Goal: Task Accomplishment & Management: Manage account settings

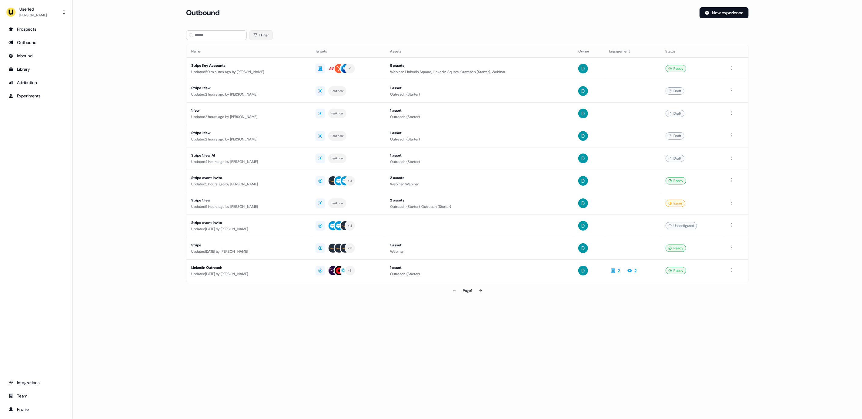
click at [258, 35] on button "1 Filter" at bounding box center [261, 35] width 24 height 10
click at [280, 52] on icon "button" at bounding box center [280, 51] width 7 height 7
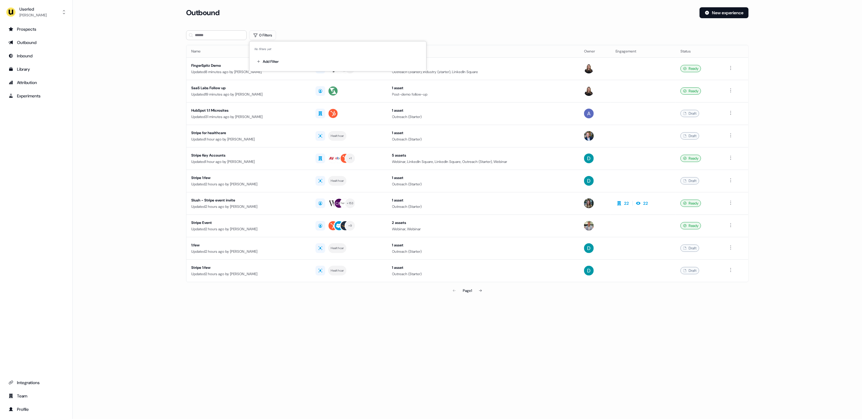
click at [549, 29] on section "Loading... Outbound New experience 0 Filters Name Targets Assets Owner Engageme…" at bounding box center [467, 160] width 582 height 306
click at [731, 246] on html "For the best experience switch devices to a bigger screen. Go to Userled.io Use…" at bounding box center [431, 209] width 862 height 419
click at [728, 269] on div "Delete" at bounding box center [732, 269] width 36 height 10
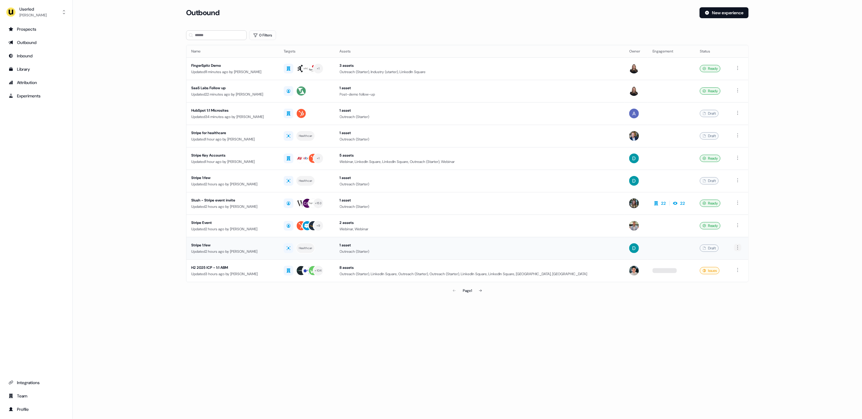
click at [737, 247] on html "For the best experience switch devices to a bigger screen. Go to Userled.io Use…" at bounding box center [431, 209] width 862 height 419
click at [736, 270] on div "Delete" at bounding box center [738, 269] width 36 height 10
click at [736, 269] on html "For the best experience switch devices to a bigger screen. Go to Userled.io Use…" at bounding box center [431, 209] width 862 height 419
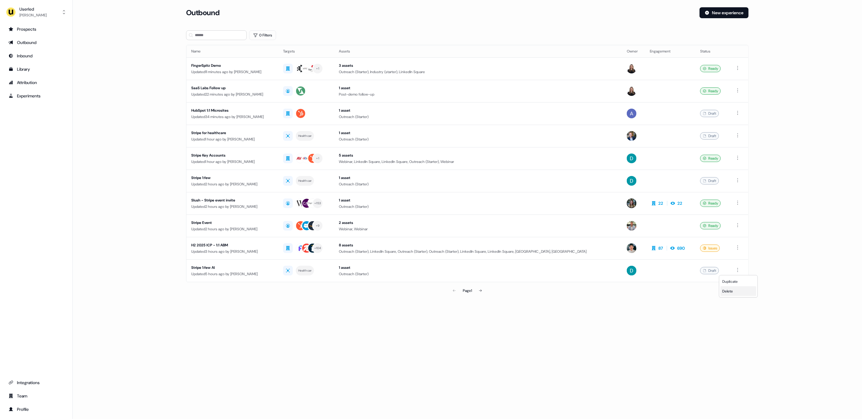
click at [741, 289] on div "Delete" at bounding box center [738, 291] width 36 height 10
click at [478, 291] on button at bounding box center [480, 290] width 12 height 12
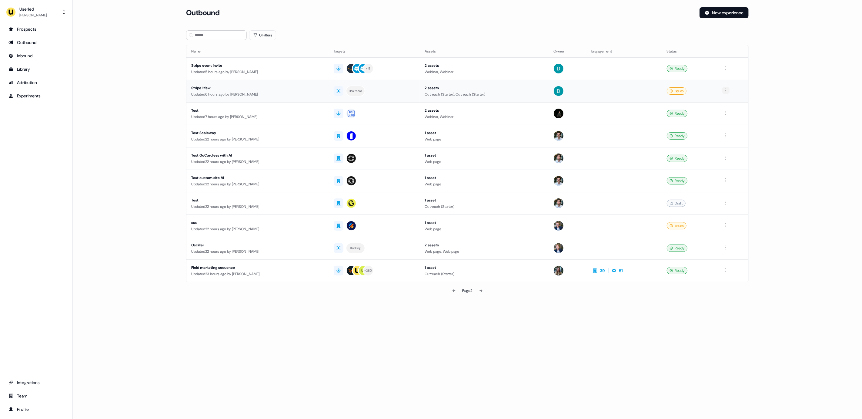
click at [727, 89] on html "For the best experience switch devices to a bigger screen. Go to Userled.io Use…" at bounding box center [431, 209] width 862 height 419
click at [724, 109] on div "Delete" at bounding box center [727, 111] width 36 height 10
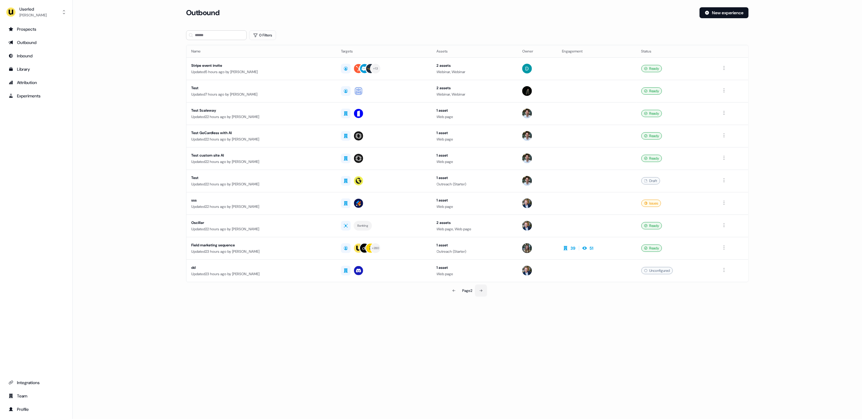
click at [483, 290] on icon at bounding box center [481, 291] width 4 height 4
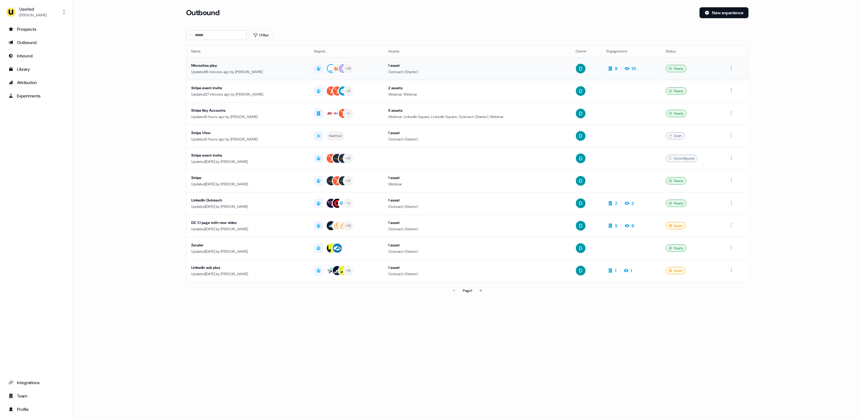
click at [268, 74] on div "Updated 18 minutes ago by David Cruickshank" at bounding box center [247, 72] width 113 height 6
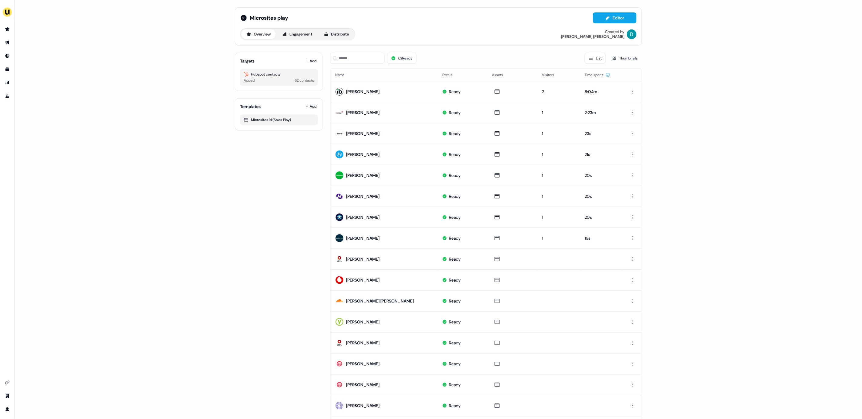
click at [318, 63] on div "Targets Add Hubspot contacts Added 62 contacts" at bounding box center [279, 72] width 88 height 38
click at [312, 61] on button "Add" at bounding box center [310, 61] width 13 height 8
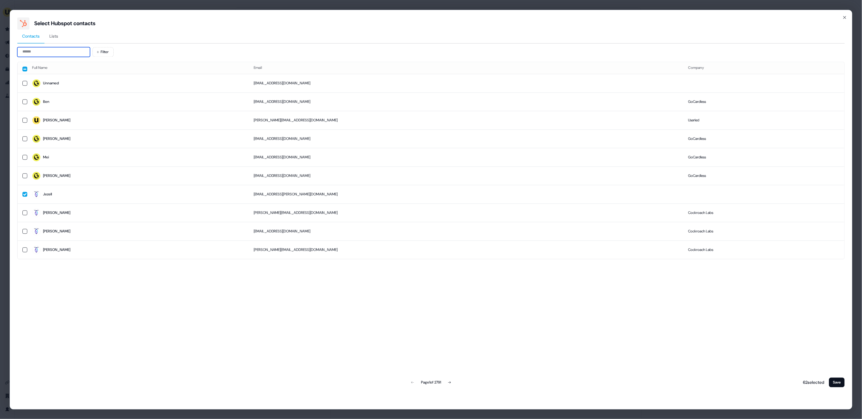
click at [48, 50] on input at bounding box center [53, 52] width 73 height 10
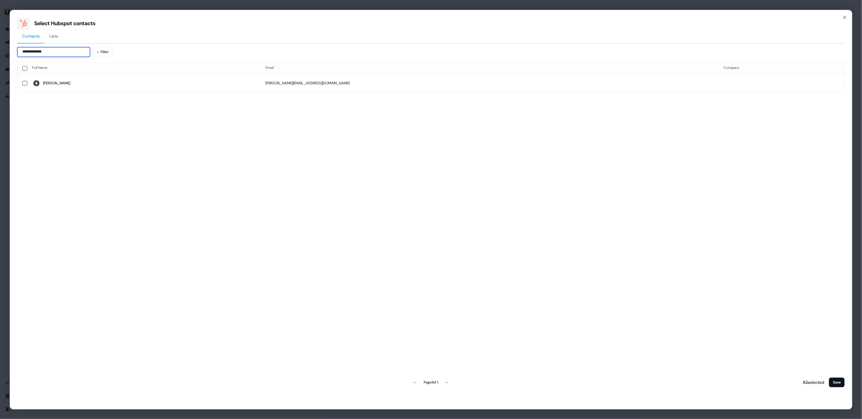
type input "**********"
click at [91, 69] on th "Full Name" at bounding box center [143, 68] width 233 height 12
click at [95, 79] on span "[PERSON_NAME]" at bounding box center [144, 83] width 224 height 8
click at [834, 380] on button "Save" at bounding box center [837, 382] width 16 height 10
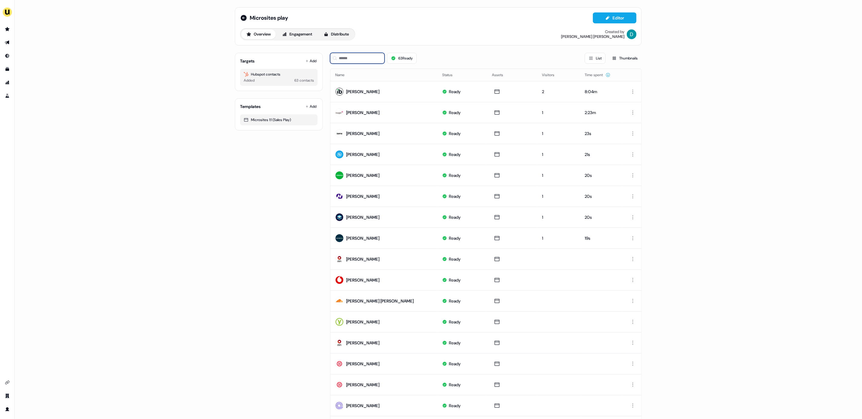
click at [373, 62] on input at bounding box center [357, 58] width 55 height 11
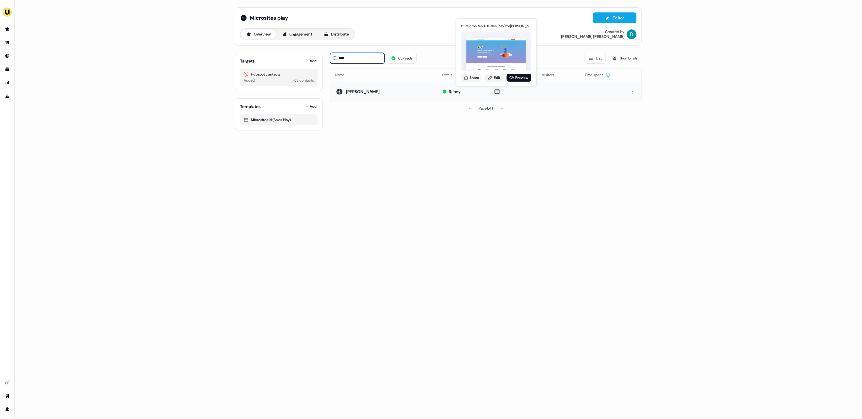
type input "****"
click at [495, 83] on div "Microsites 1:1 (Sales Play) for Tina Lei Share Edit Preview" at bounding box center [496, 52] width 73 height 63
click at [494, 81] on link "Edit" at bounding box center [494, 78] width 20 height 8
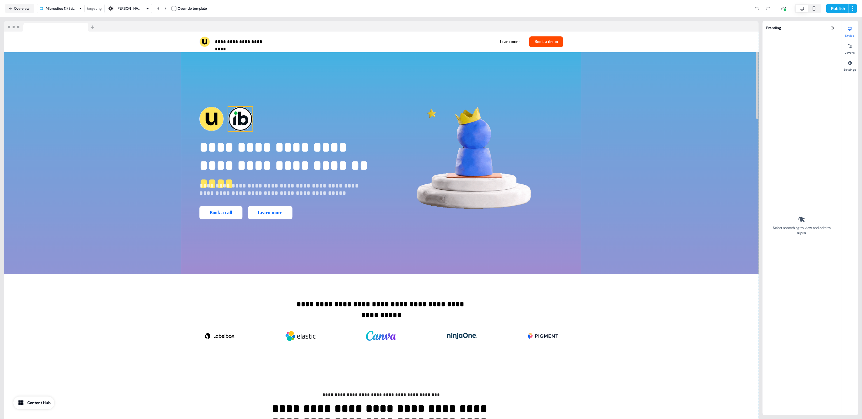
click at [243, 118] on img at bounding box center [240, 119] width 24 height 24
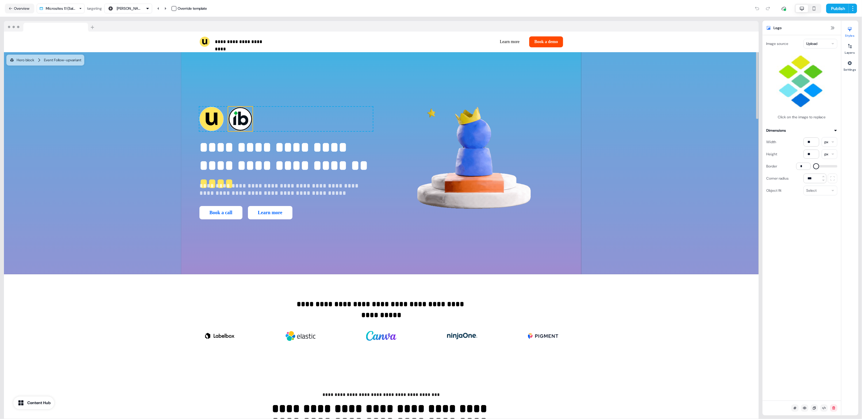
click at [827, 42] on html "**********" at bounding box center [431, 209] width 862 height 419
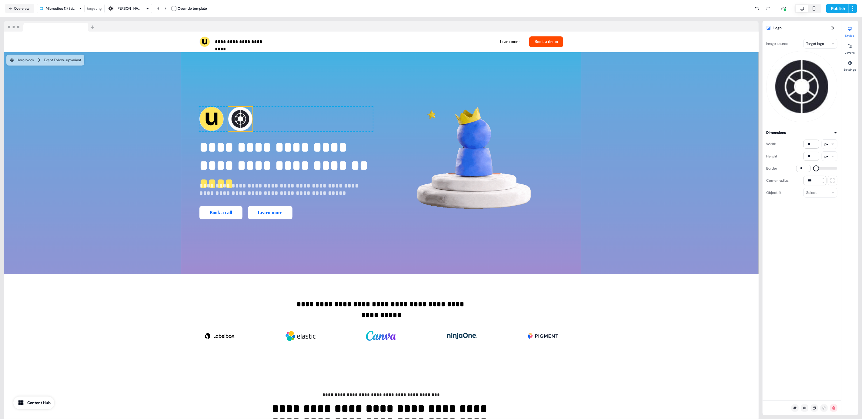
click at [801, 99] on img at bounding box center [801, 86] width 71 height 71
click at [248, 113] on img at bounding box center [240, 119] width 24 height 24
click at [808, 43] on html "**********" at bounding box center [431, 209] width 862 height 419
drag, startPoint x: 239, startPoint y: 122, endPoint x: 236, endPoint y: 119, distance: 4.1
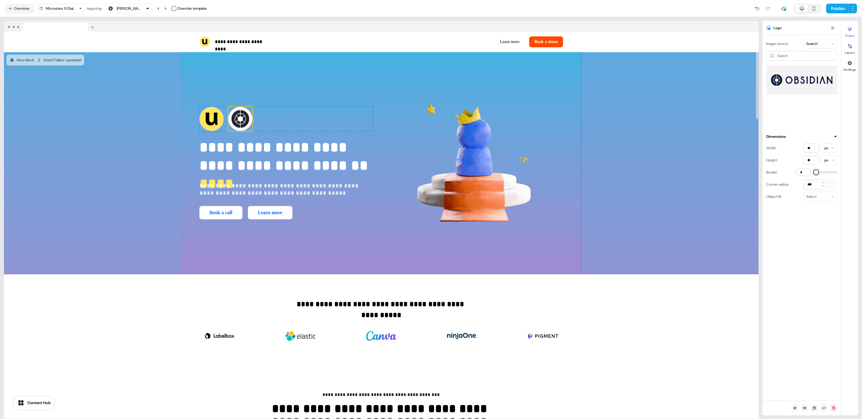
click at [239, 122] on img at bounding box center [240, 119] width 24 height 24
click at [809, 59] on input at bounding box center [801, 56] width 71 height 10
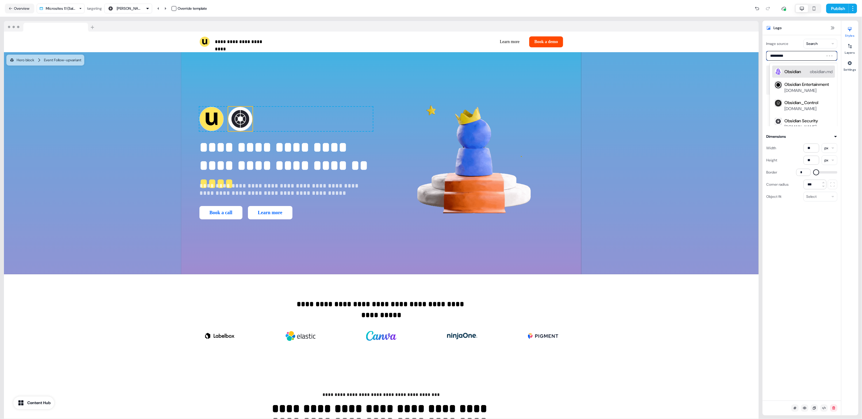
type input "**********"
click at [810, 79] on div "obsidiansecurity.com" at bounding box center [800, 77] width 32 height 6
click at [796, 85] on img at bounding box center [802, 80] width 62 height 24
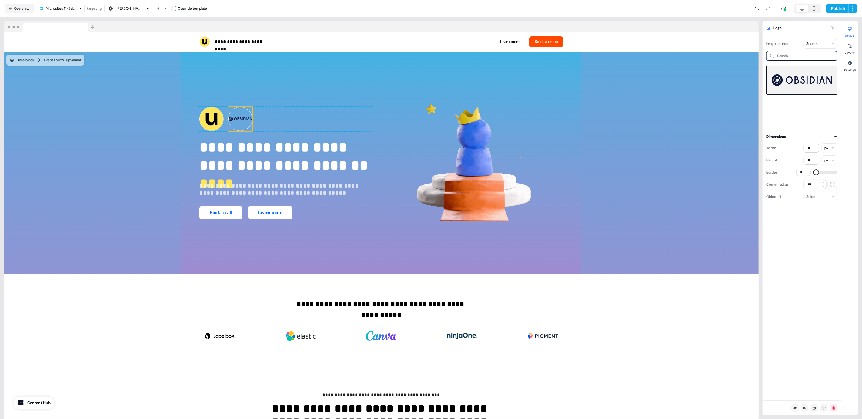
click at [805, 57] on input at bounding box center [801, 56] width 71 height 10
type input "********"
click at [243, 117] on img at bounding box center [240, 119] width 24 height 24
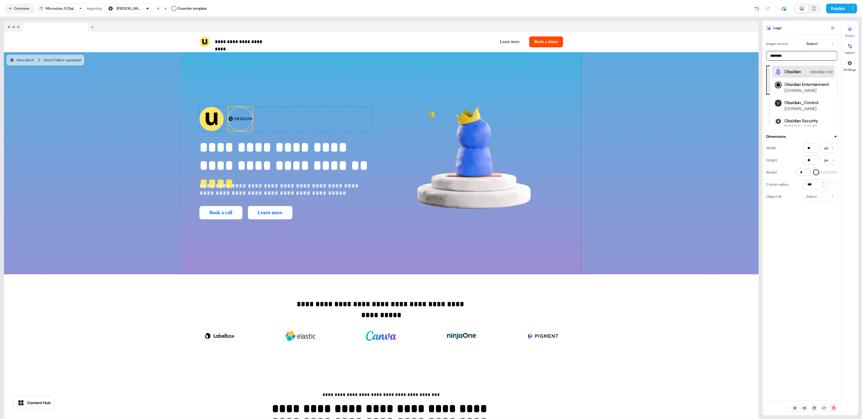
click at [243, 117] on img at bounding box center [240, 119] width 24 height 24
click at [234, 115] on img at bounding box center [240, 119] width 24 height 24
click at [792, 50] on div "Image source Search ******** Obsidian obsidian.md Obsidian Entertainment obsidi…" at bounding box center [801, 82] width 71 height 87
click at [768, 50] on div "Image source Search ******** Obsidian obsidian.md Obsidian Entertainment obsidi…" at bounding box center [801, 82] width 71 height 87
click at [783, 55] on input "********" at bounding box center [801, 56] width 71 height 10
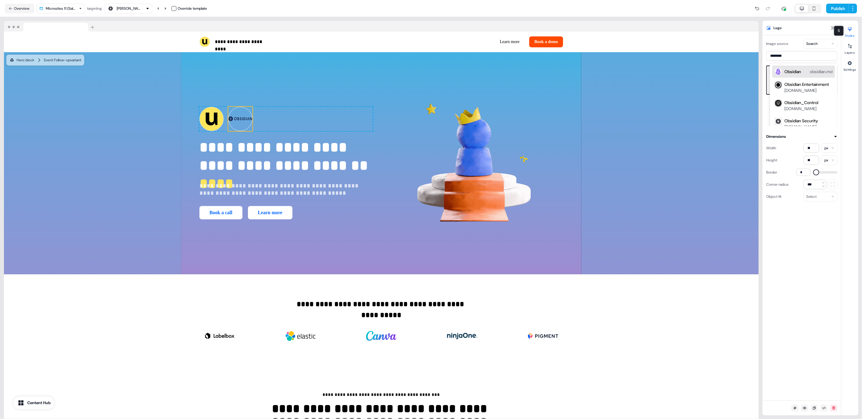
click at [848, 30] on icon at bounding box center [849, 29] width 5 height 5
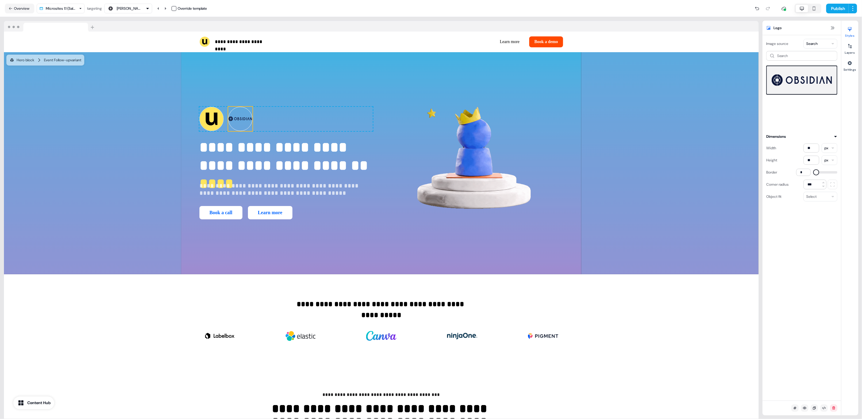
click at [808, 44] on html "**********" at bounding box center [431, 209] width 862 height 419
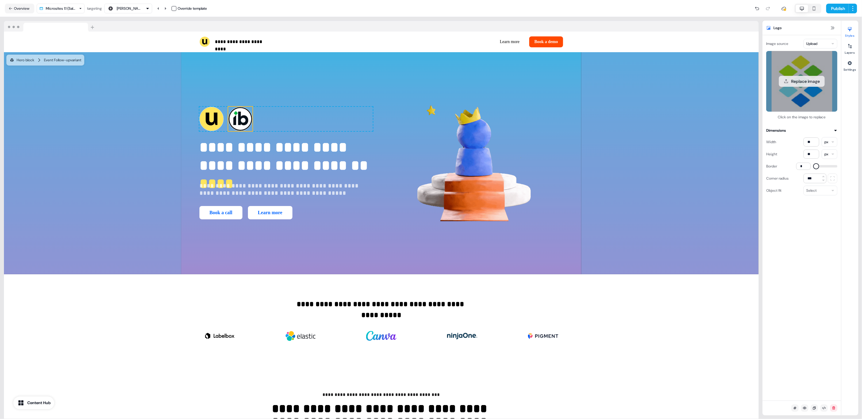
click at [808, 84] on button "Replace image" at bounding box center [802, 81] width 46 height 11
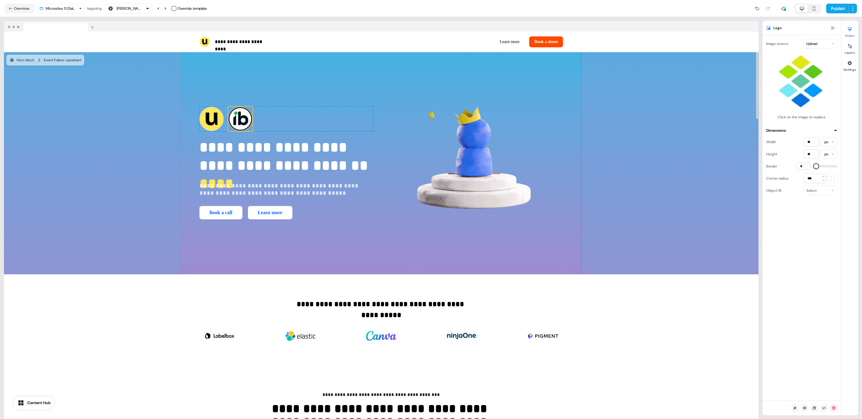
click at [815, 44] on html "**********" at bounding box center [431, 209] width 862 height 419
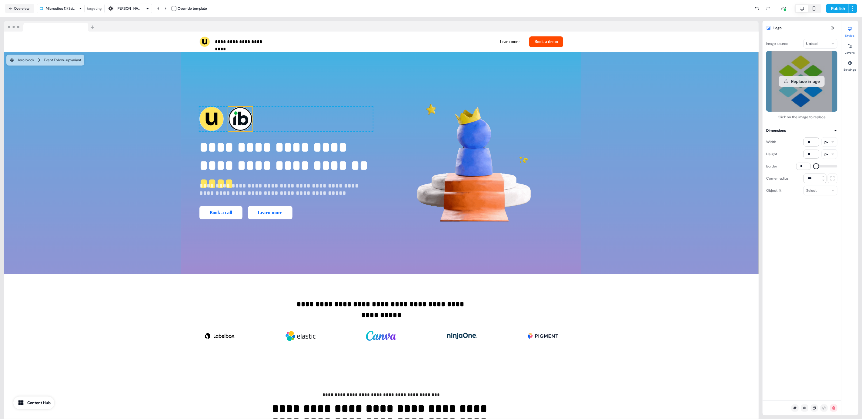
click at [816, 84] on button "Replace image" at bounding box center [802, 81] width 46 height 11
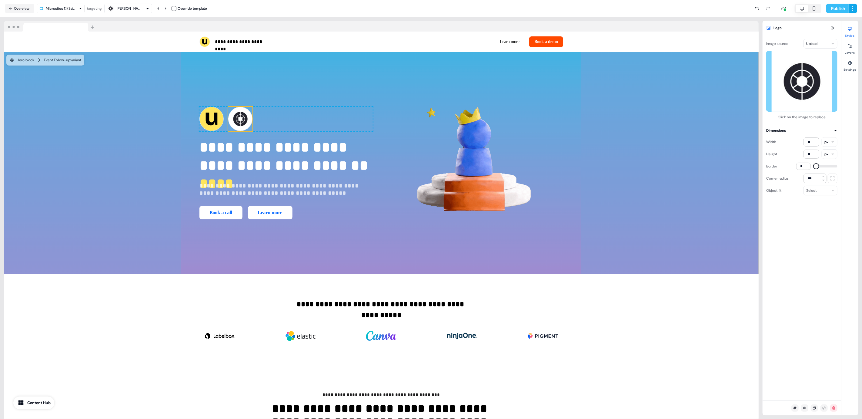
click at [841, 7] on button "Publish" at bounding box center [837, 9] width 22 height 10
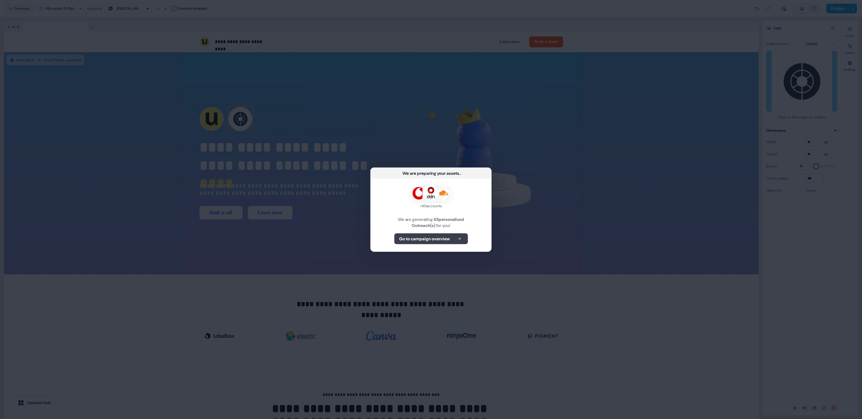
click at [407, 239] on b "Go to campaign overview" at bounding box center [424, 239] width 51 height 6
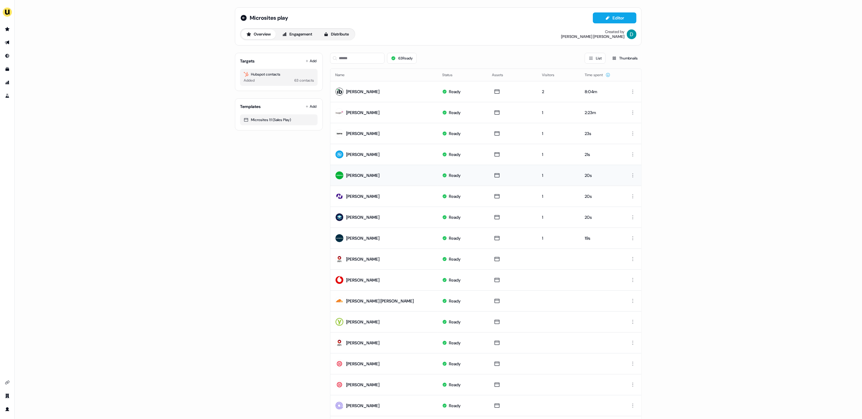
scroll to position [2, 0]
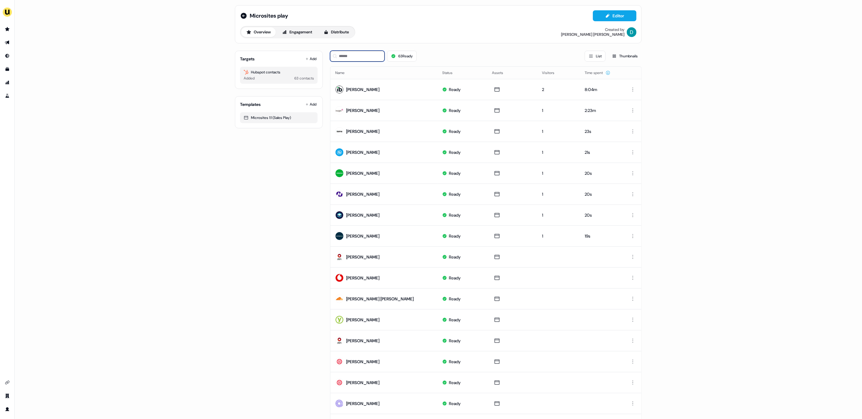
click at [353, 56] on input at bounding box center [357, 56] width 55 height 11
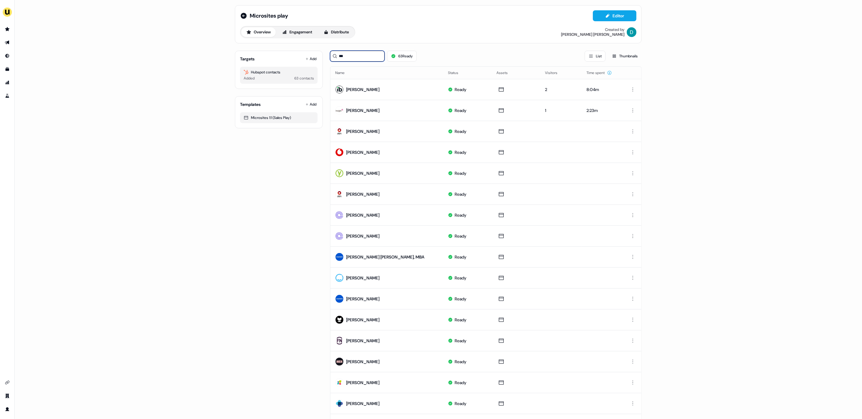
scroll to position [0, 0]
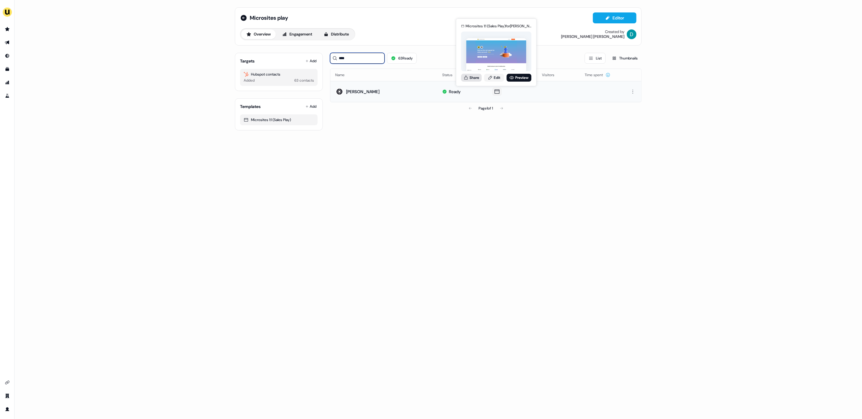
type input "****"
click at [477, 78] on button "Share" at bounding box center [471, 78] width 21 height 8
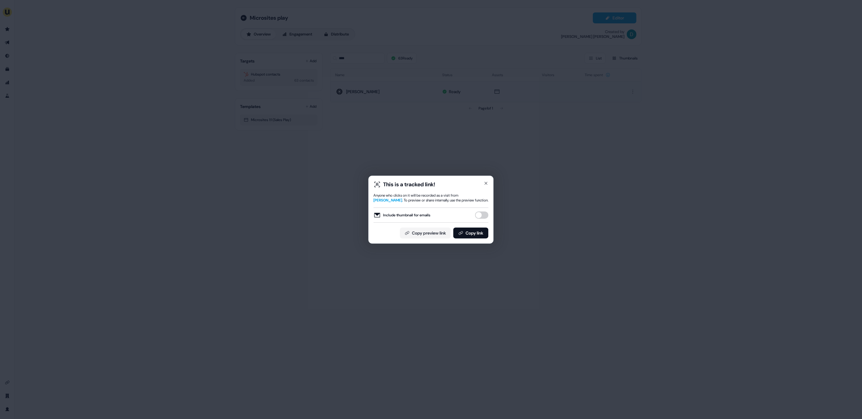
click at [490, 182] on div "This is a tracked link! Anyone who clicks on it will be recorded as a visit fro…" at bounding box center [431, 209] width 125 height 68
click at [487, 182] on icon "button" at bounding box center [486, 183] width 2 height 2
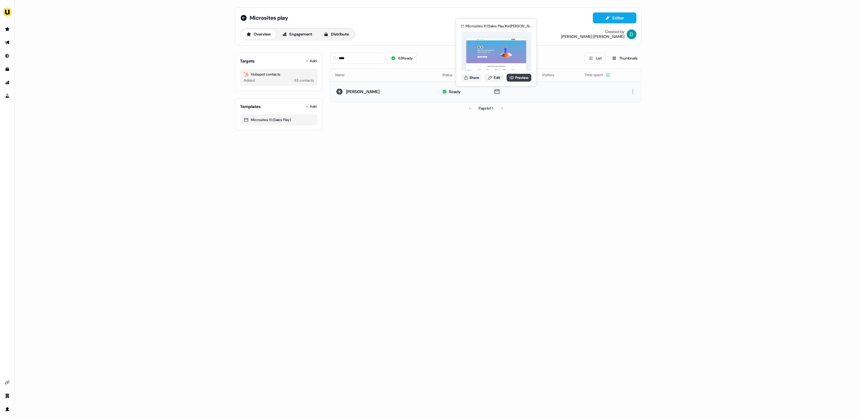
click at [512, 80] on icon at bounding box center [511, 77] width 5 height 5
click at [472, 78] on button "Share" at bounding box center [471, 78] width 21 height 8
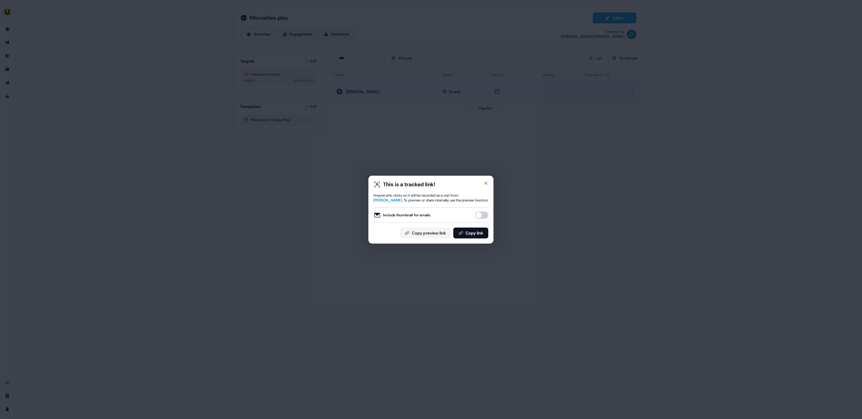
click at [482, 216] on button "Include thumbnail for emails" at bounding box center [481, 214] width 13 height 7
click at [480, 228] on button "Copy link" at bounding box center [470, 232] width 35 height 11
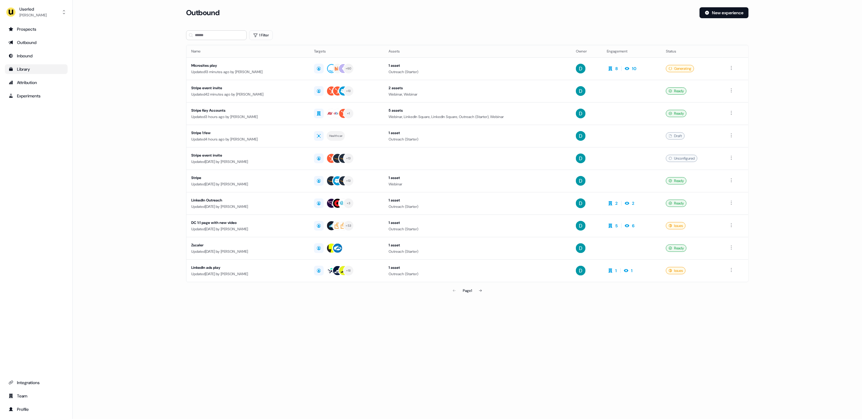
click at [30, 69] on div "Library" at bounding box center [35, 69] width 55 height 6
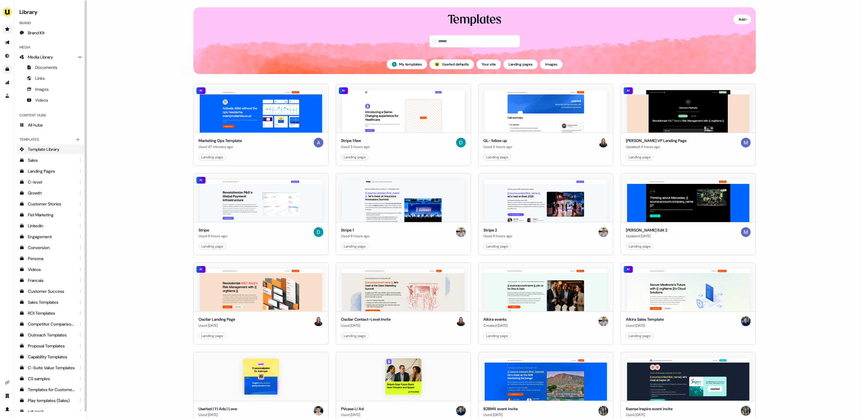
click at [3, 33] on link "Go to prospects" at bounding box center [7, 29] width 10 height 10
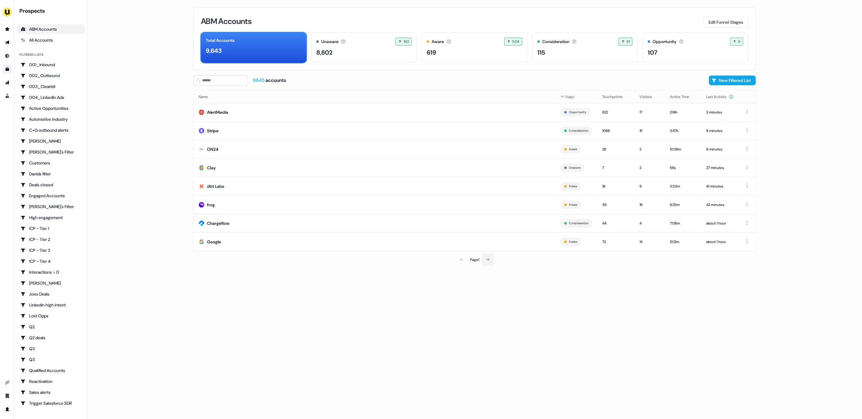
click at [490, 259] on button at bounding box center [488, 259] width 12 height 12
click at [462, 243] on td "Veeam" at bounding box center [379, 241] width 370 height 18
click at [460, 260] on icon at bounding box center [462, 260] width 4 height 4
click at [233, 80] on input at bounding box center [220, 80] width 55 height 10
click at [219, 171] on td "Clay" at bounding box center [375, 167] width 362 height 18
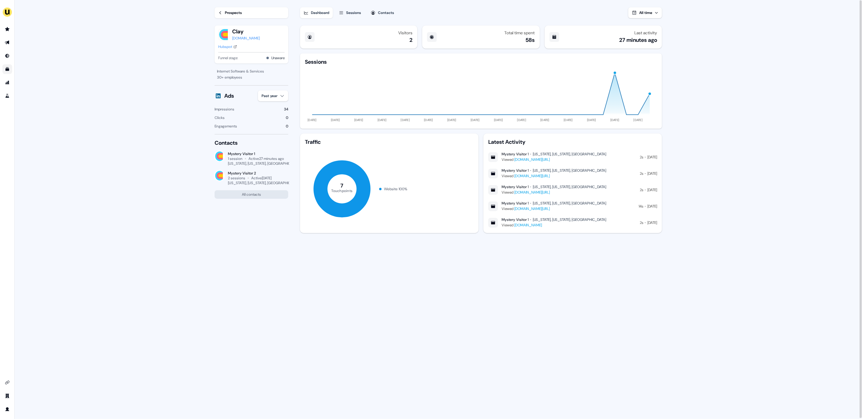
click at [354, 15] on div "Sessions" at bounding box center [353, 13] width 15 height 6
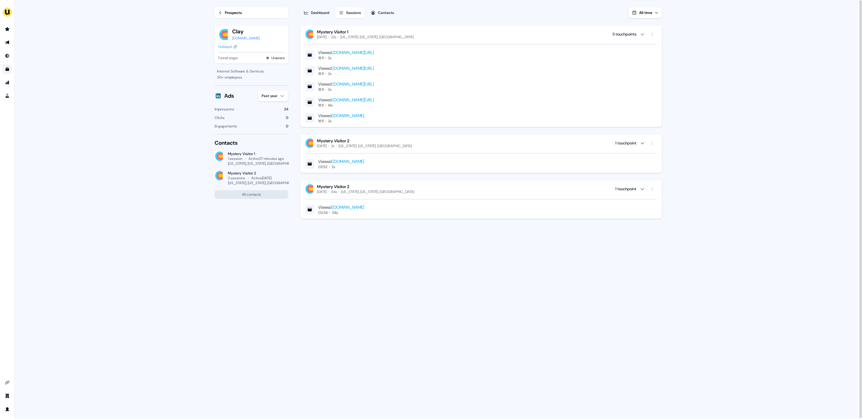
click at [355, 51] on link "www.userled.io/product/1-1-linkedin-ads" at bounding box center [354, 52] width 42 height 5
click at [322, 21] on div "Dashboard Sessions Contacts All time Mystery Visitor 1 Today 22s New York, New …" at bounding box center [486, 209] width 372 height 419
click at [319, 15] on div "Dashboard" at bounding box center [320, 13] width 18 height 6
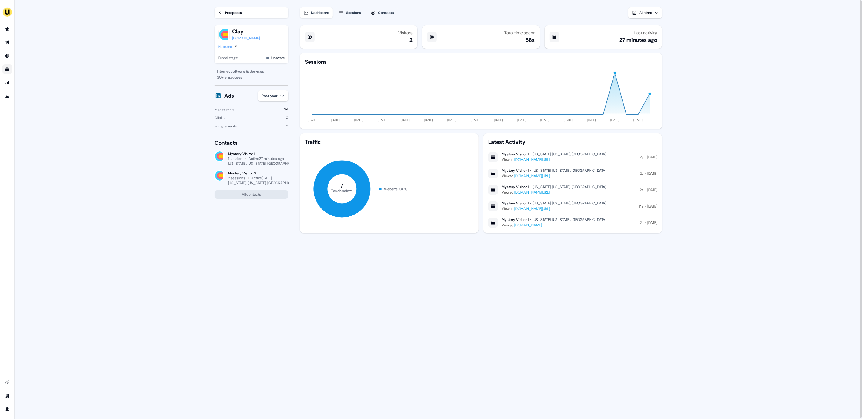
click at [235, 15] on div "Prospects" at bounding box center [233, 13] width 17 height 6
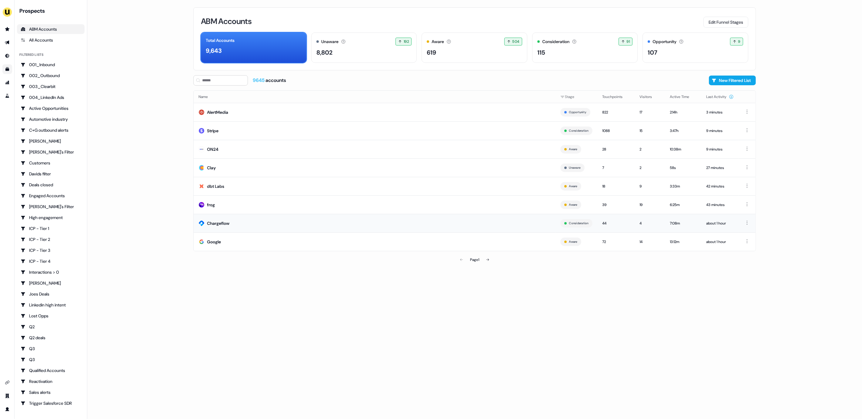
click at [276, 221] on td "Chargeflow" at bounding box center [375, 223] width 362 height 18
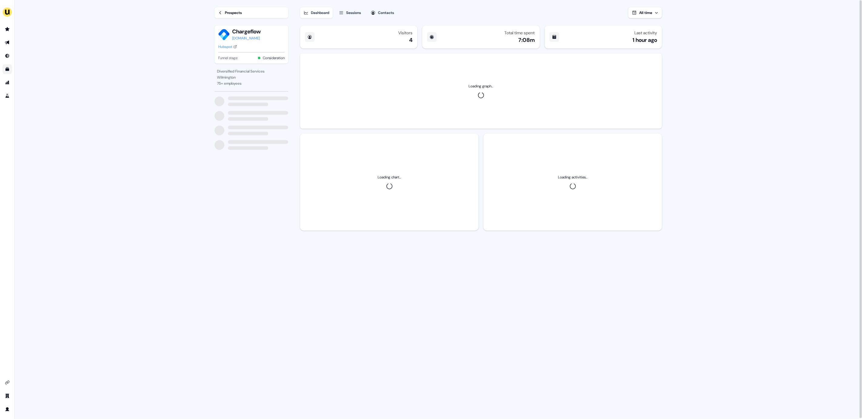
click at [234, 14] on div "Prospects" at bounding box center [233, 13] width 17 height 6
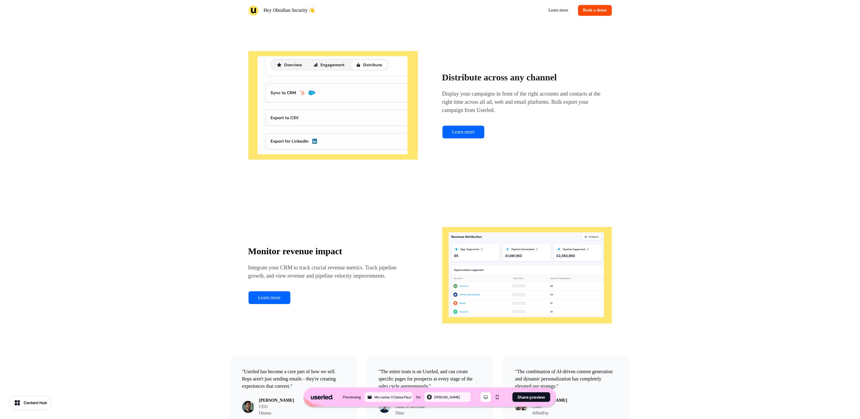
scroll to position [251, 0]
